Goal: Task Accomplishment & Management: Manage account settings

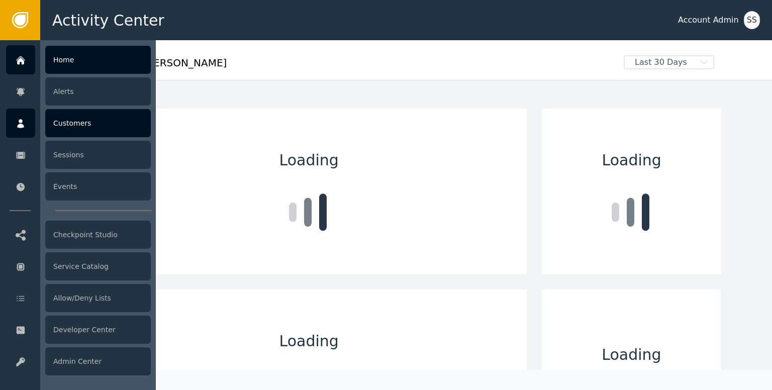
click at [25, 117] on div at bounding box center [20, 123] width 29 height 29
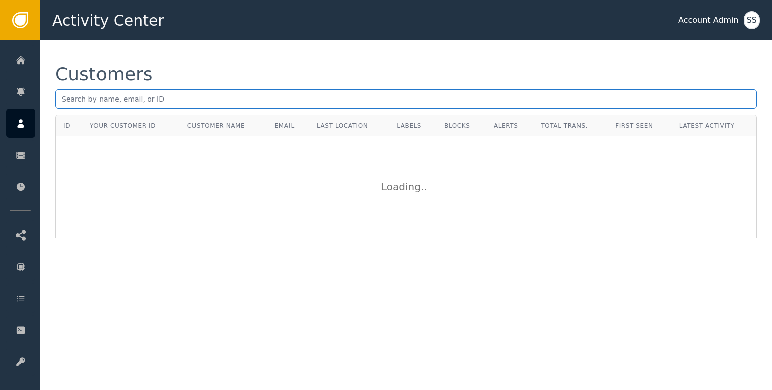
click at [143, 99] on input "text" at bounding box center [405, 98] width 701 height 19
paste input "[EMAIL_ADDRESS][DOMAIN_NAME]"
type input "[EMAIL_ADDRESS][DOMAIN_NAME]"
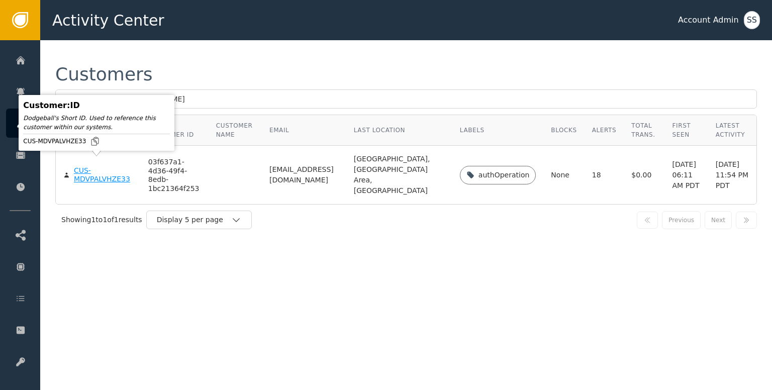
click at [109, 169] on div "CUS-MDVPALVHZE33" at bounding box center [103, 175] width 59 height 18
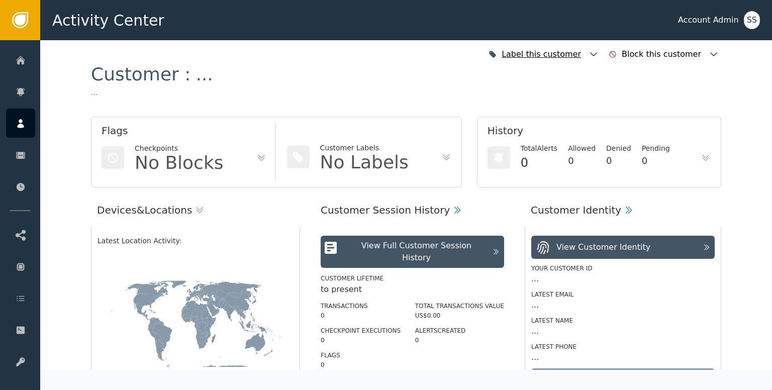
click at [598, 55] on icon "button" at bounding box center [593, 54] width 10 height 10
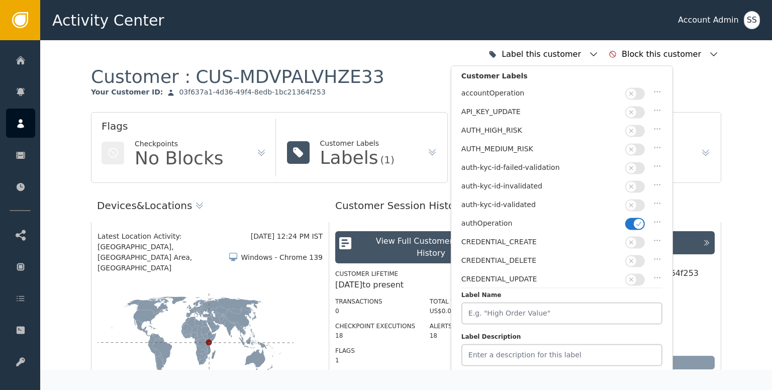
click at [632, 204] on span "button" at bounding box center [631, 205] width 10 height 10
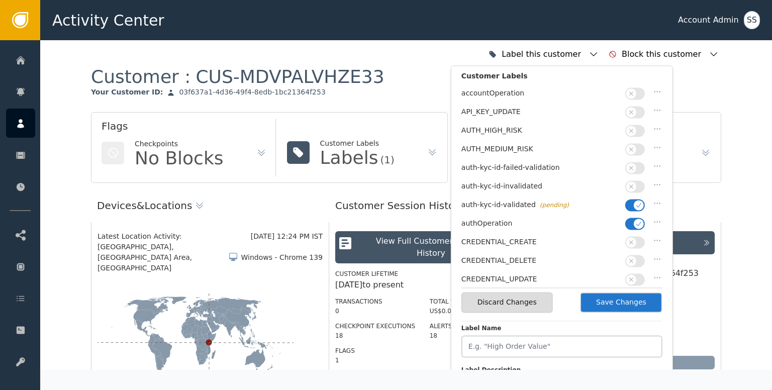
drag, startPoint x: 618, startPoint y: 296, endPoint x: 539, endPoint y: 281, distance: 80.8
click at [618, 296] on button "Save Changes" at bounding box center [621, 302] width 82 height 21
